Goal: Register for event/course

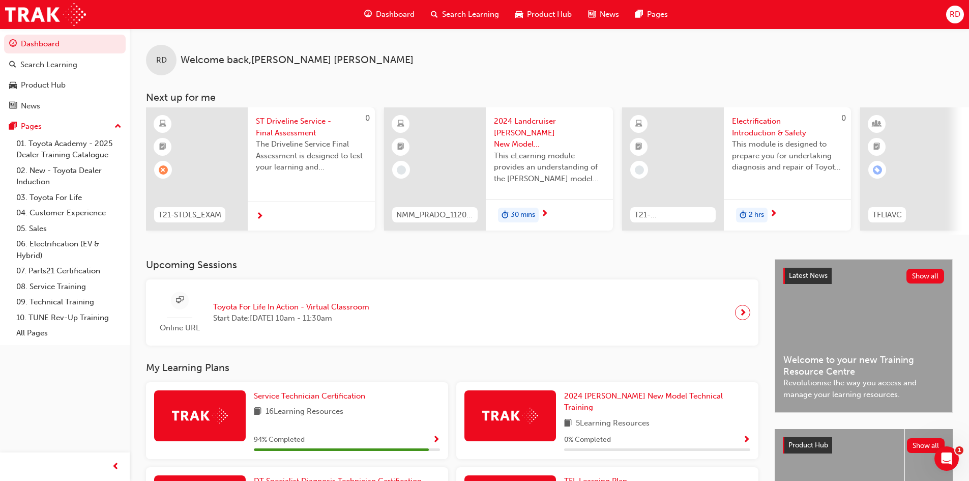
click at [293, 313] on span "Toyota For Life In Action - Virtual Classroom" at bounding box center [291, 307] width 156 height 12
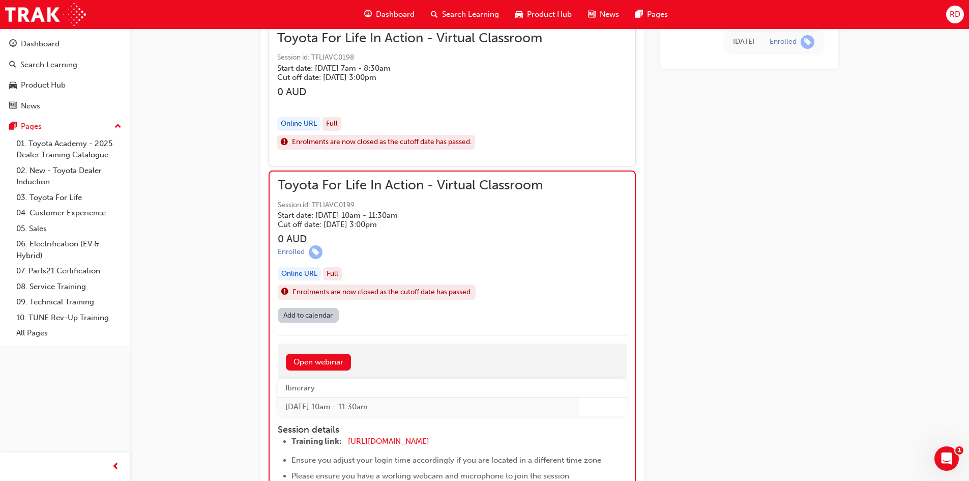
scroll to position [651, 0]
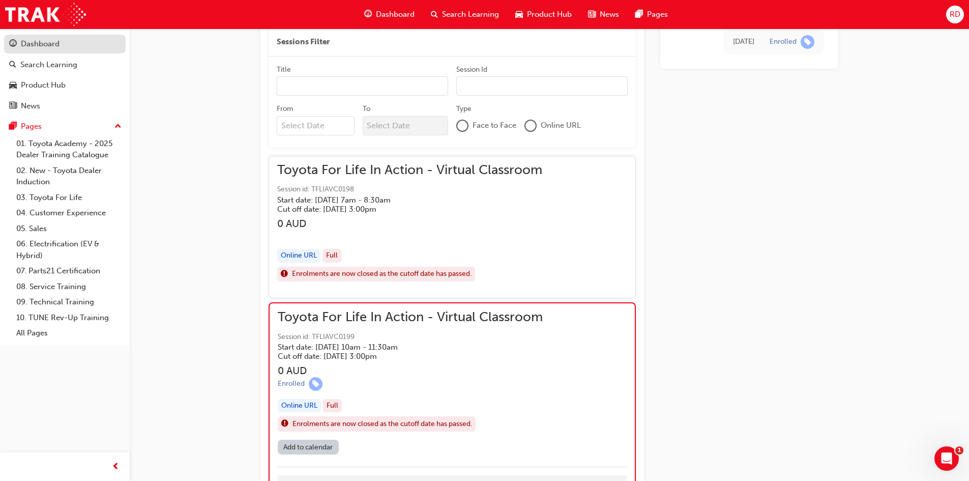
click at [63, 46] on div "Dashboard" at bounding box center [64, 44] width 111 height 13
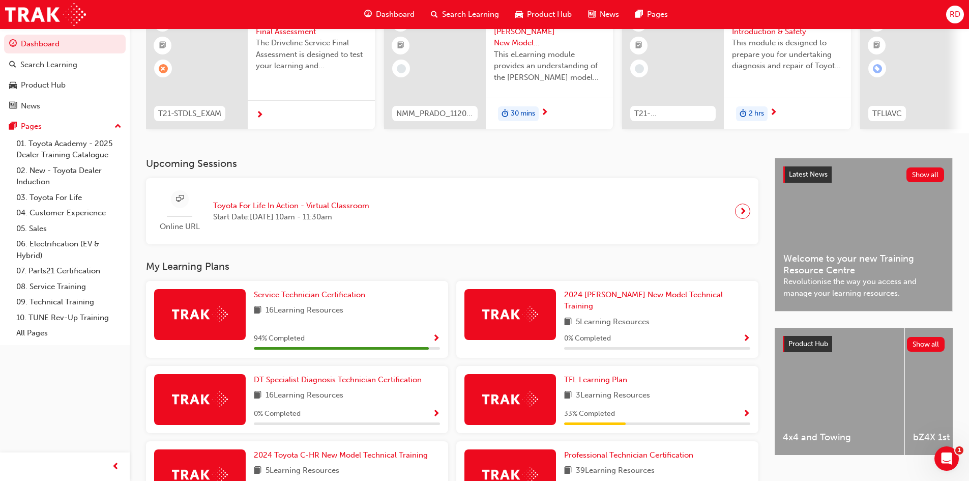
scroll to position [102, 0]
click at [743, 216] on span "next-icon" at bounding box center [743, 211] width 8 height 14
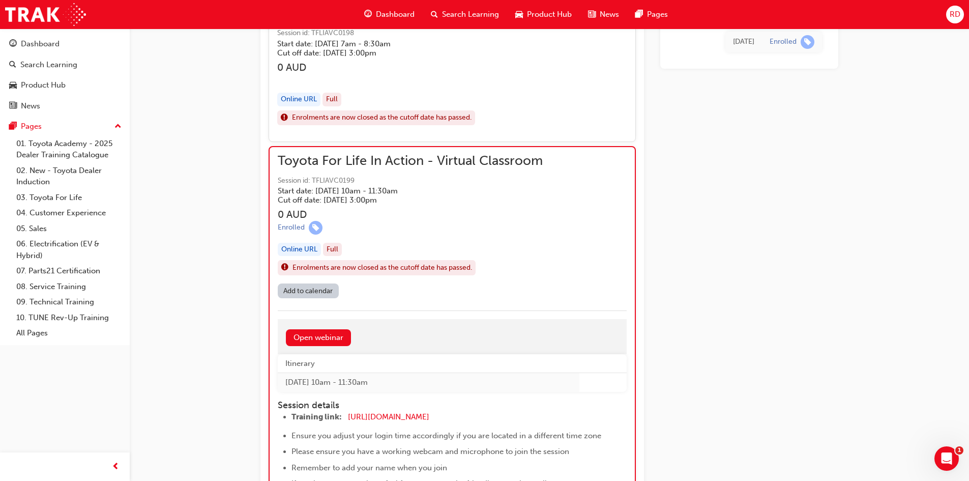
scroll to position [806, 0]
click at [330, 334] on link "Open webinar" at bounding box center [318, 338] width 65 height 17
